Goal: Task Accomplishment & Management: Manage account settings

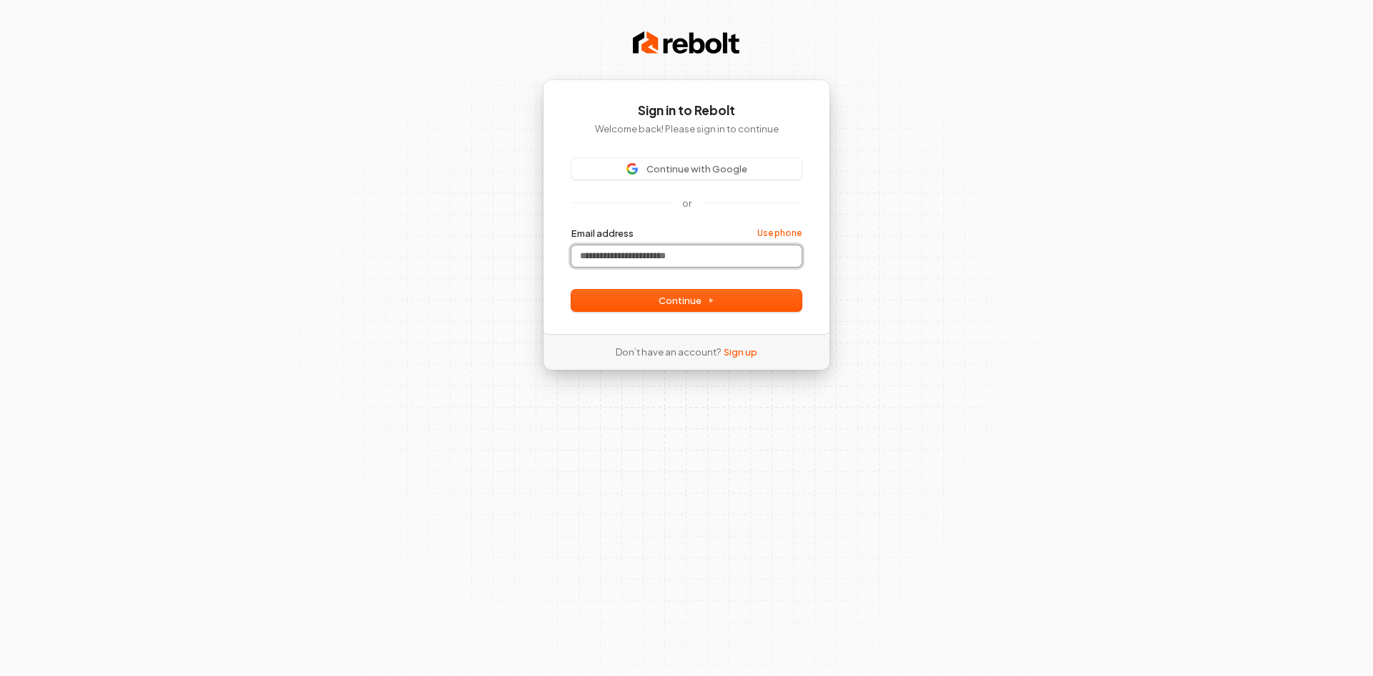
click at [684, 250] on input "Email address" at bounding box center [686, 255] width 230 height 21
click at [653, 250] on input "Email address" at bounding box center [686, 255] width 230 height 21
paste input "**********"
click at [692, 297] on span "Continue" at bounding box center [687, 300] width 56 height 13
type input "**********"
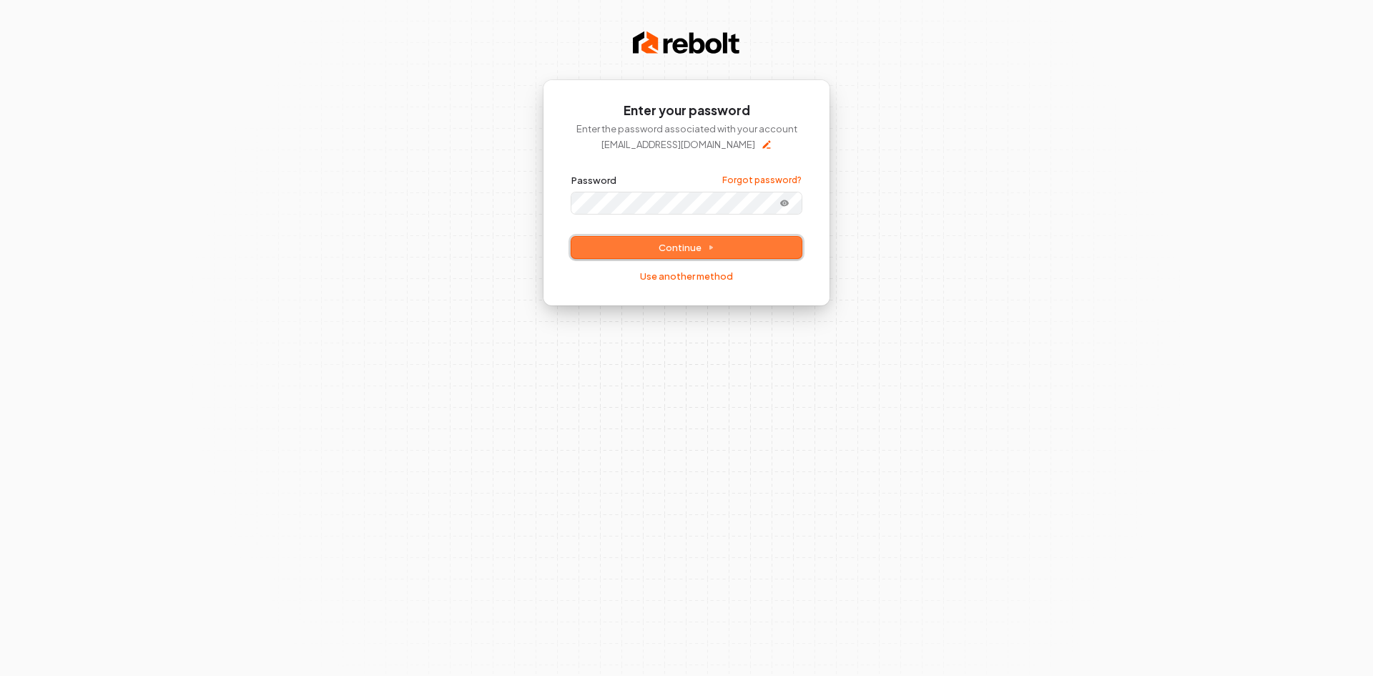
click at [634, 245] on button "Continue" at bounding box center [686, 247] width 230 height 21
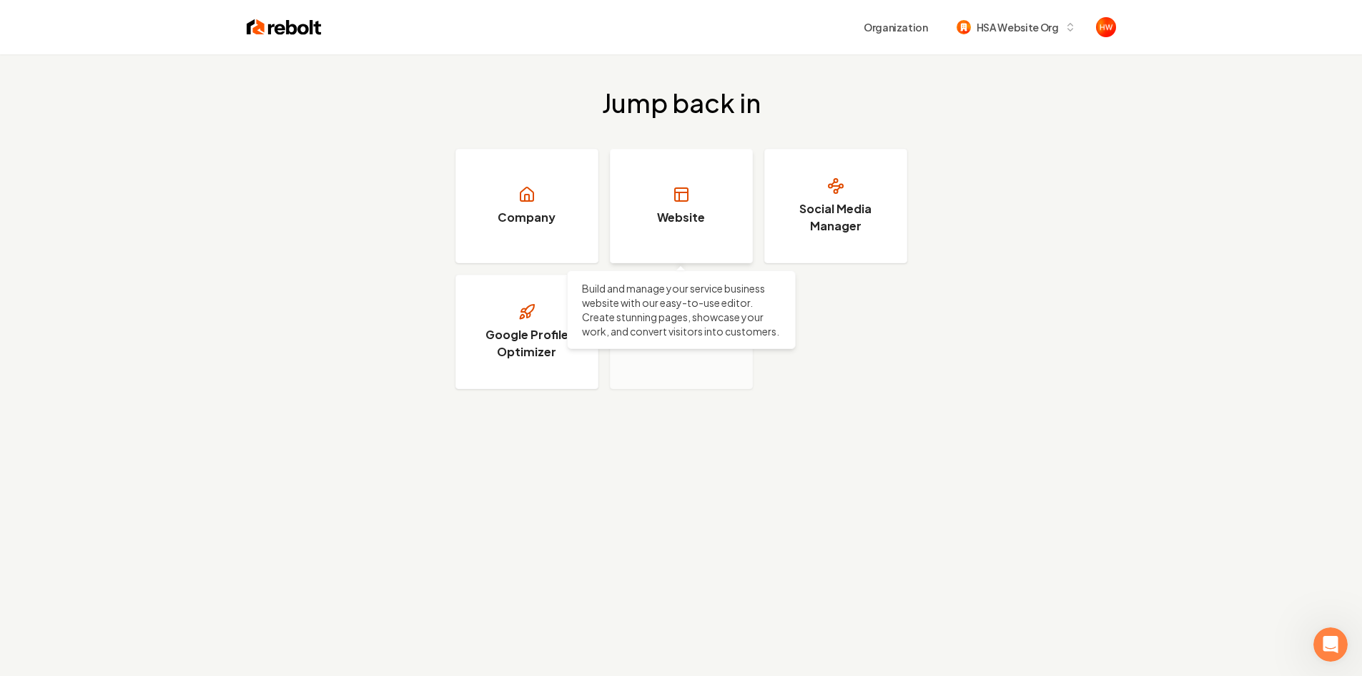
click at [679, 222] on h3 "Website" at bounding box center [681, 217] width 48 height 17
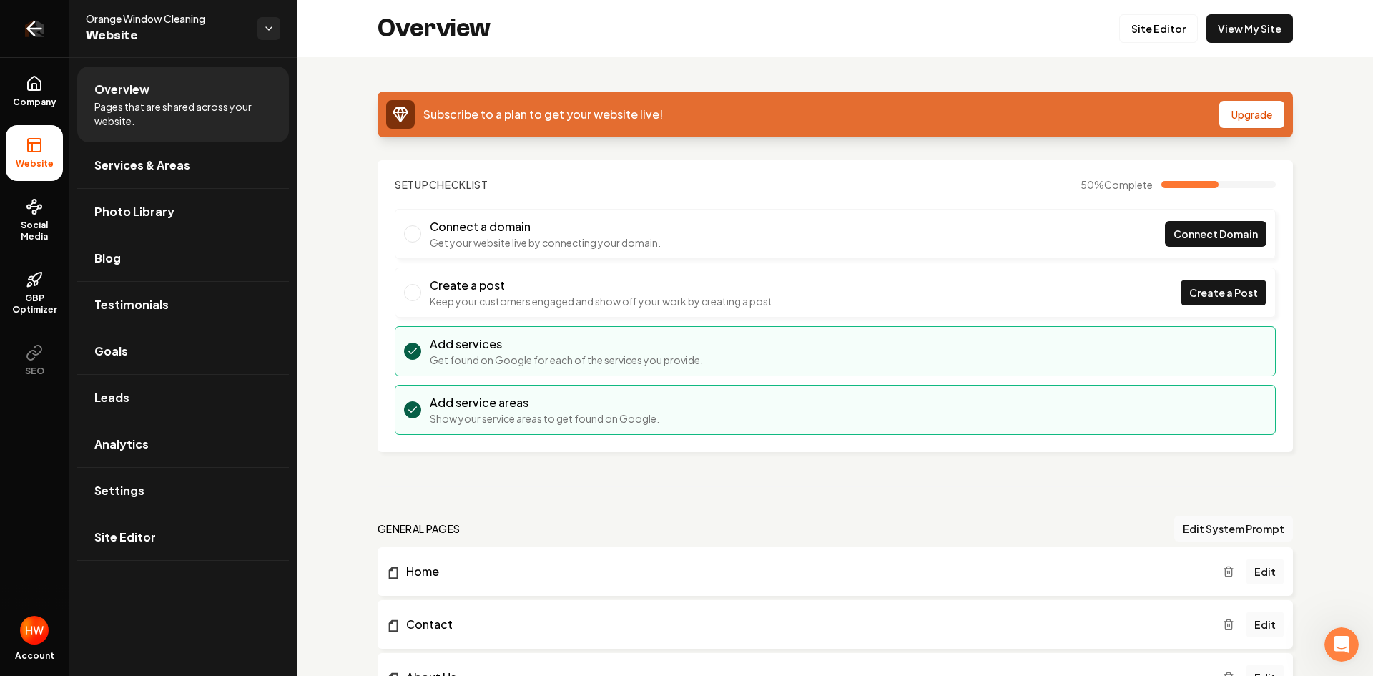
click at [42, 34] on icon "Return to dashboard" at bounding box center [34, 28] width 23 height 23
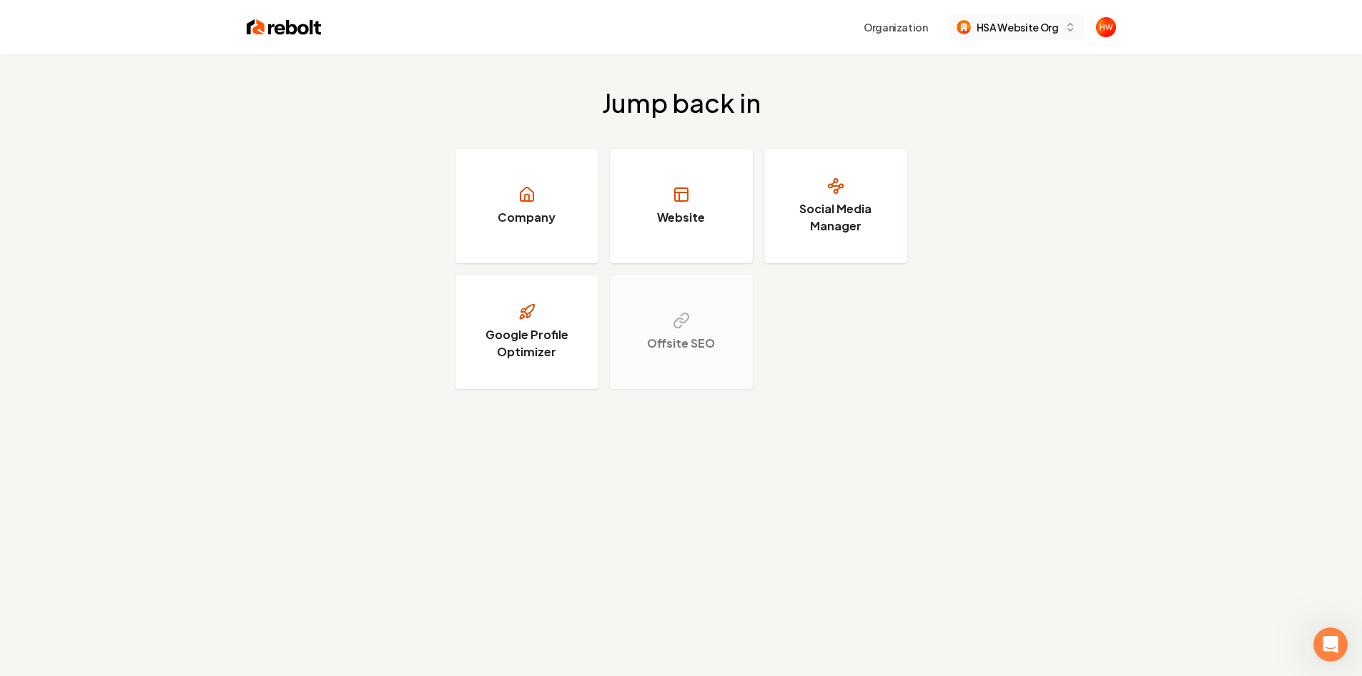
click at [1035, 28] on span "HSA Website Org" at bounding box center [1018, 27] width 82 height 15
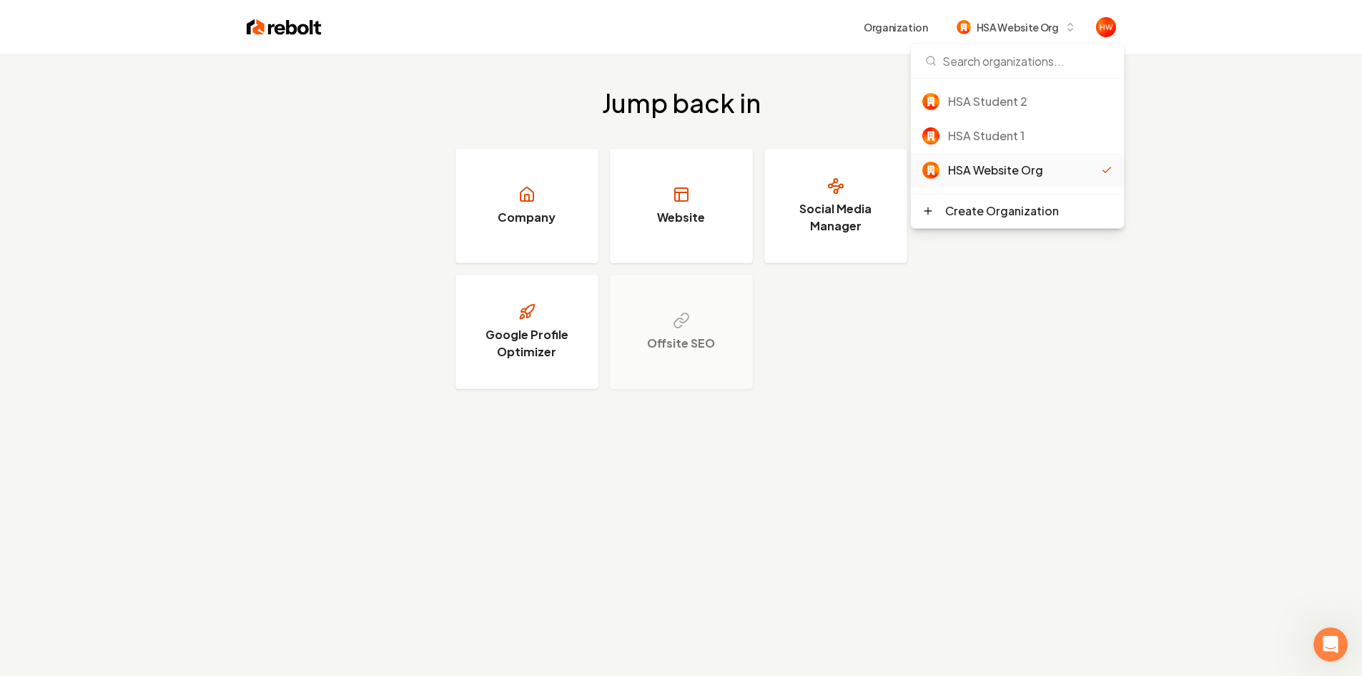
click at [1003, 391] on div "Jump back in Company Website Social Media Manager Google Profile Optimizer Offs…" at bounding box center [681, 238] width 1362 height 369
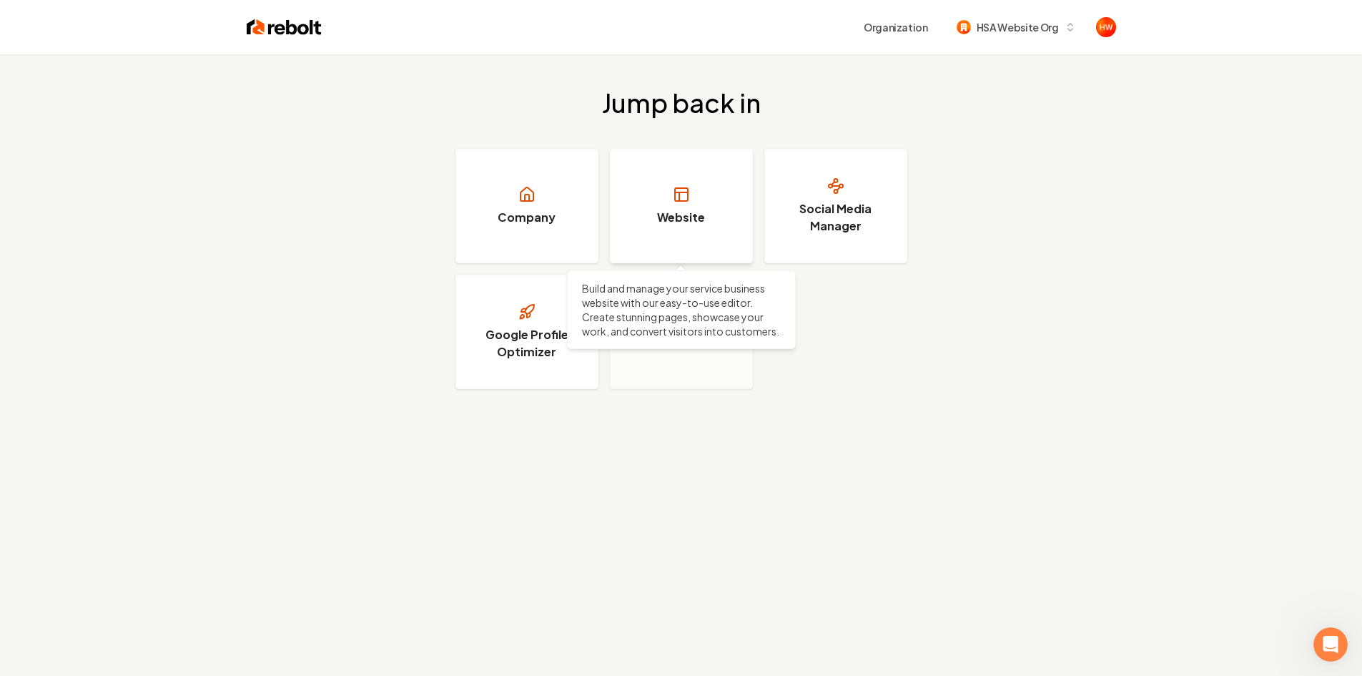
click at [684, 218] on h3 "Website" at bounding box center [681, 217] width 48 height 17
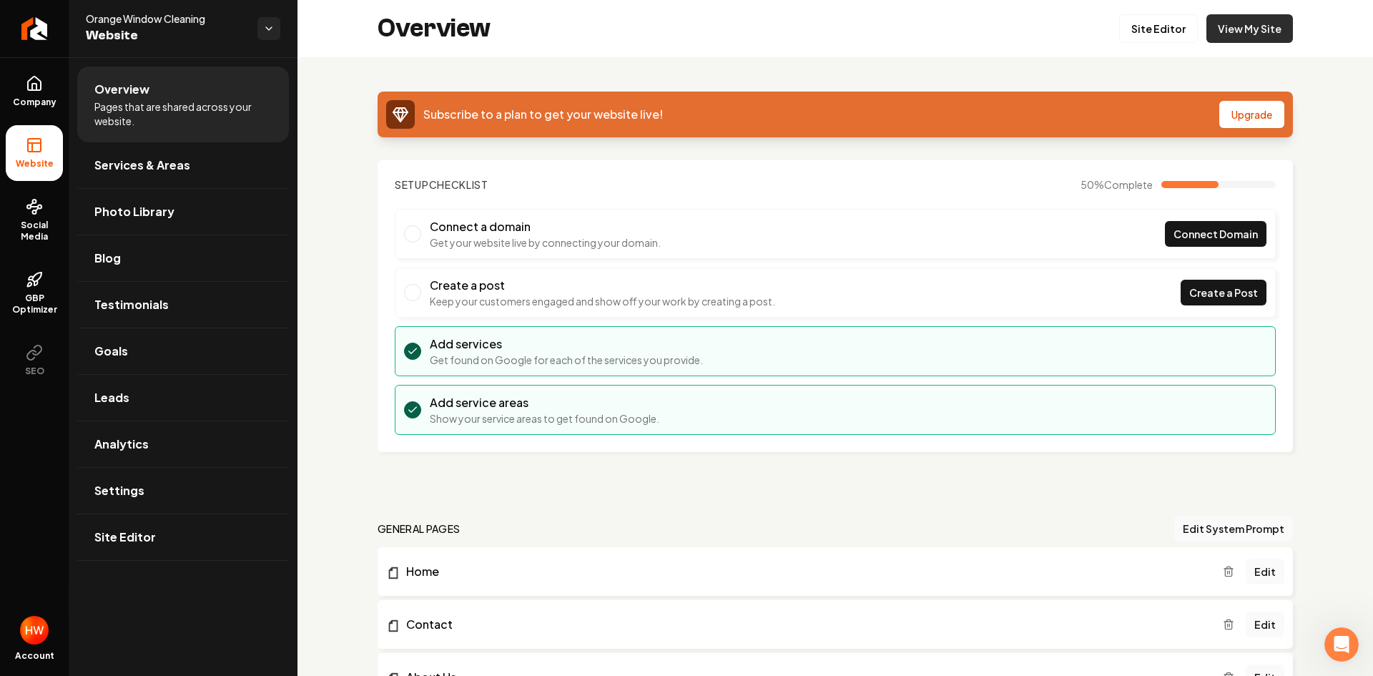
click at [1247, 34] on link "View My Site" at bounding box center [1250, 28] width 87 height 29
click at [1139, 33] on link "Site Editor" at bounding box center [1158, 28] width 79 height 29
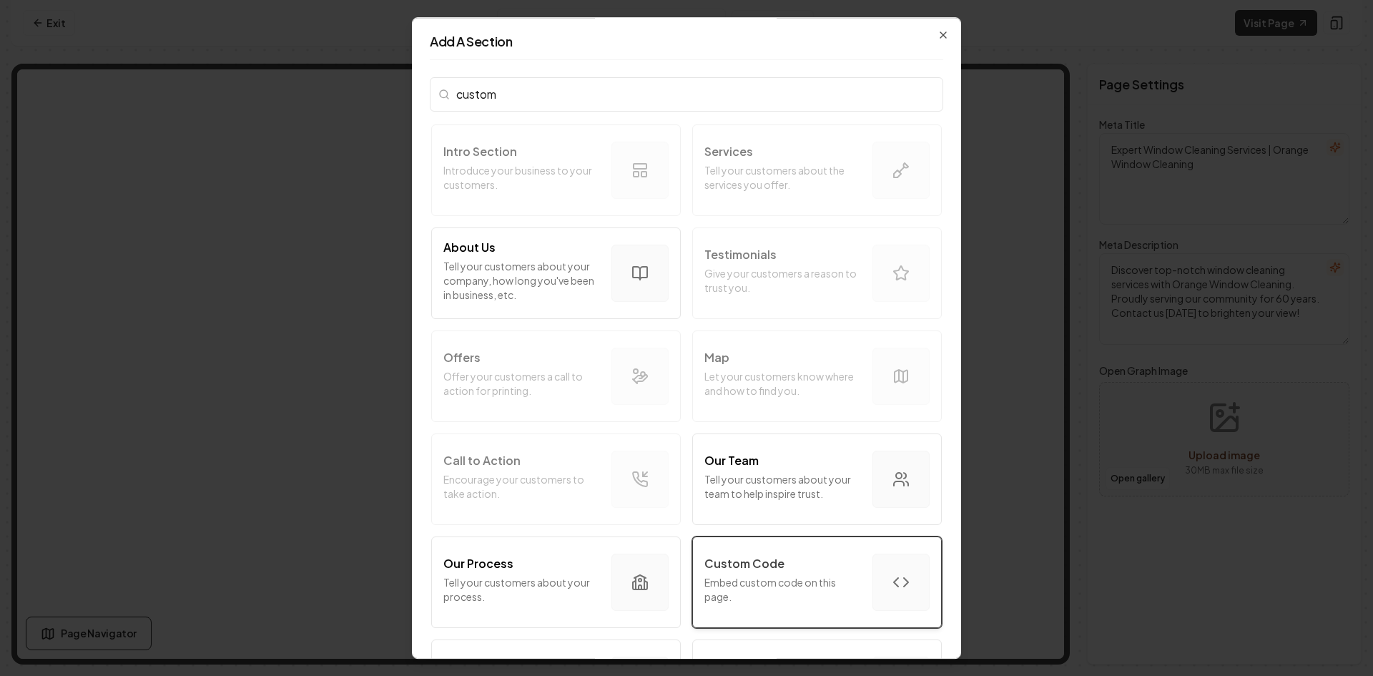
type input "custom"
click at [802, 598] on p "Embed custom code on this page." at bounding box center [782, 589] width 157 height 29
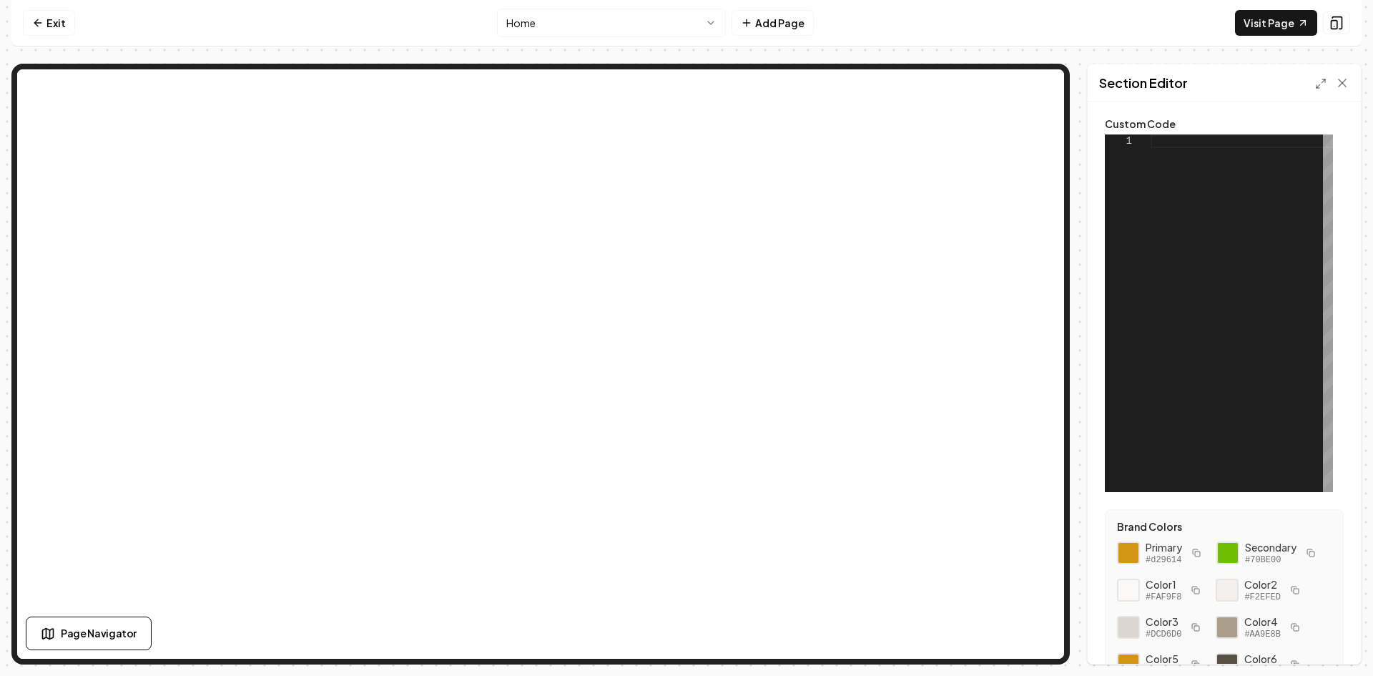
click at [1205, 146] on div at bounding box center [1242, 313] width 182 height 358
click at [39, 18] on icon at bounding box center [37, 22] width 11 height 11
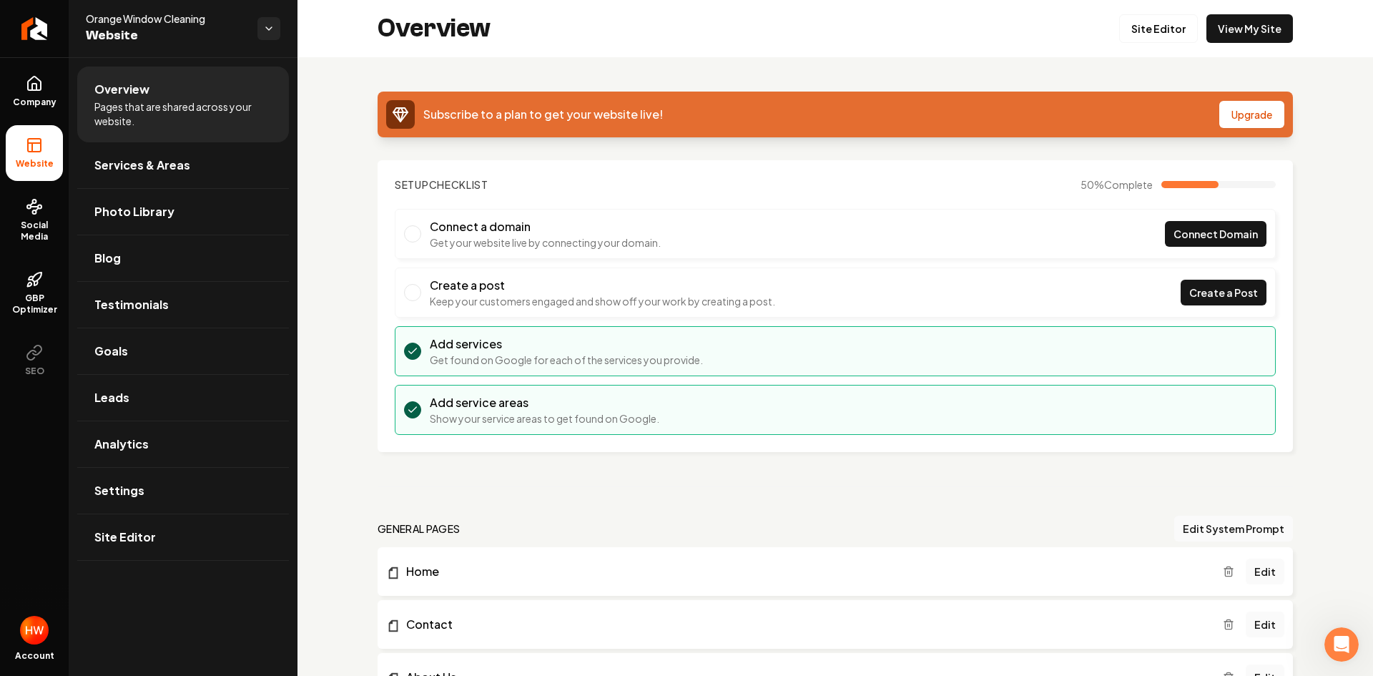
click at [1176, 230] on span "Connect Domain" at bounding box center [1216, 234] width 84 height 15
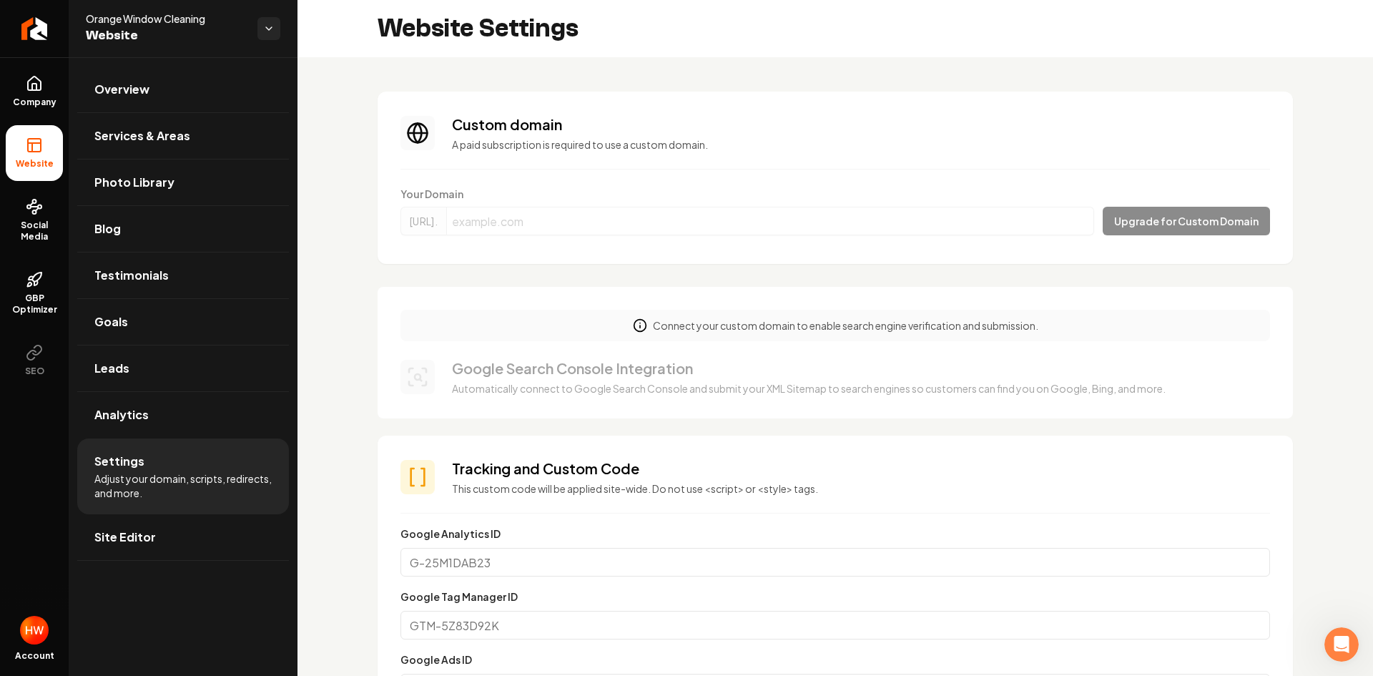
click at [742, 222] on form "Your Domain [URL]. Upgrade for Custom Domain" at bounding box center [836, 214] width 870 height 54
click at [719, 212] on form "Your Domain [URL]. Upgrade for Custom Domain" at bounding box center [836, 214] width 870 height 54
click at [720, 214] on form "Your Domain [URL]. Upgrade for Custom Domain" at bounding box center [836, 214] width 870 height 54
click at [729, 225] on form "Your Domain [URL]. Upgrade for Custom Domain" at bounding box center [836, 214] width 870 height 54
click at [32, 26] on icon "Return to dashboard" at bounding box center [34, 28] width 23 height 23
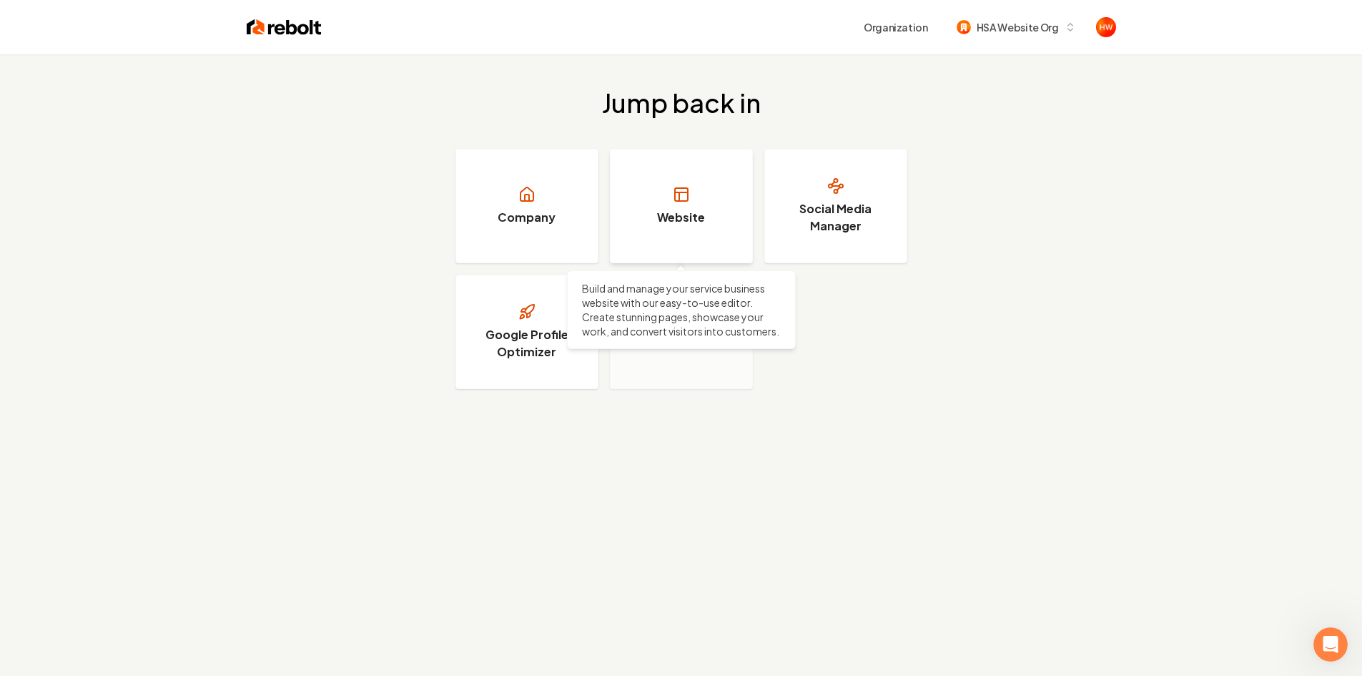
click at [655, 204] on link "Website" at bounding box center [681, 206] width 143 height 114
